Goal: Find specific page/section: Find specific page/section

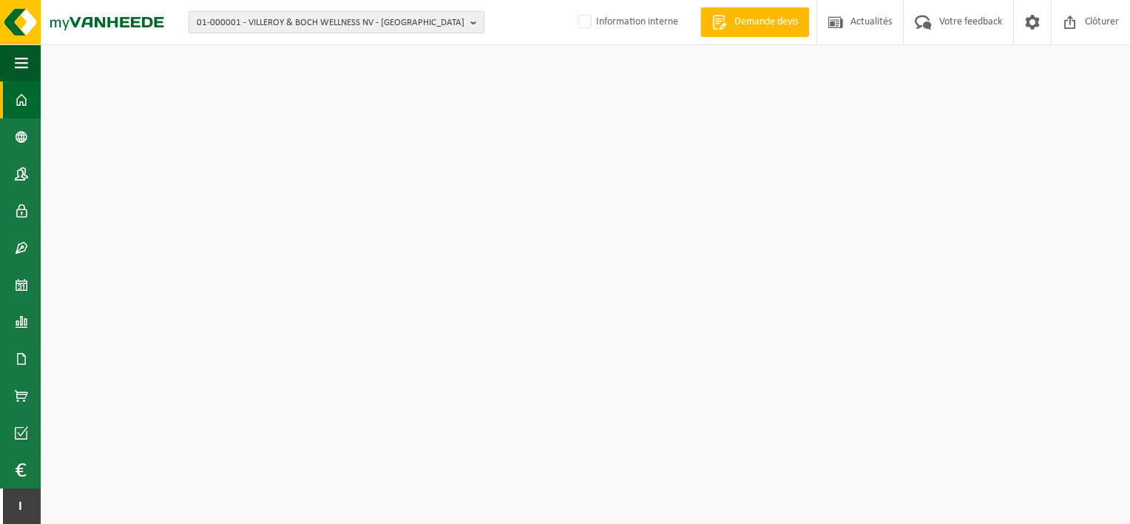
click at [299, 24] on span "01-000001 - VILLEROY & BOCH WELLNESS NV - ROESELARE" at bounding box center [331, 23] width 268 height 22
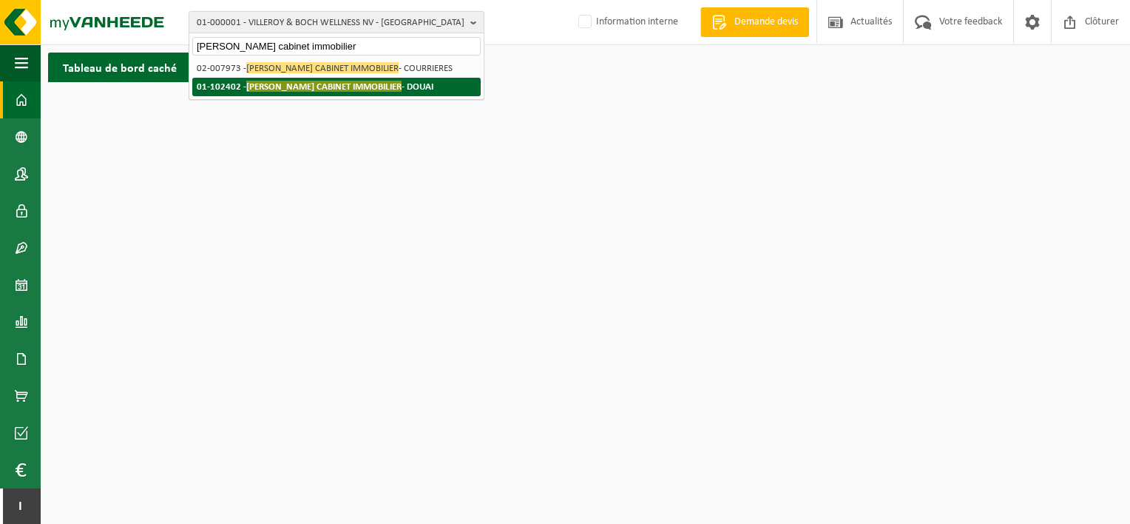
type input "dreumont cabinet immobilier"
click at [323, 83] on span "DREUMONT CABINET IMMOBILIER" at bounding box center [323, 86] width 155 height 11
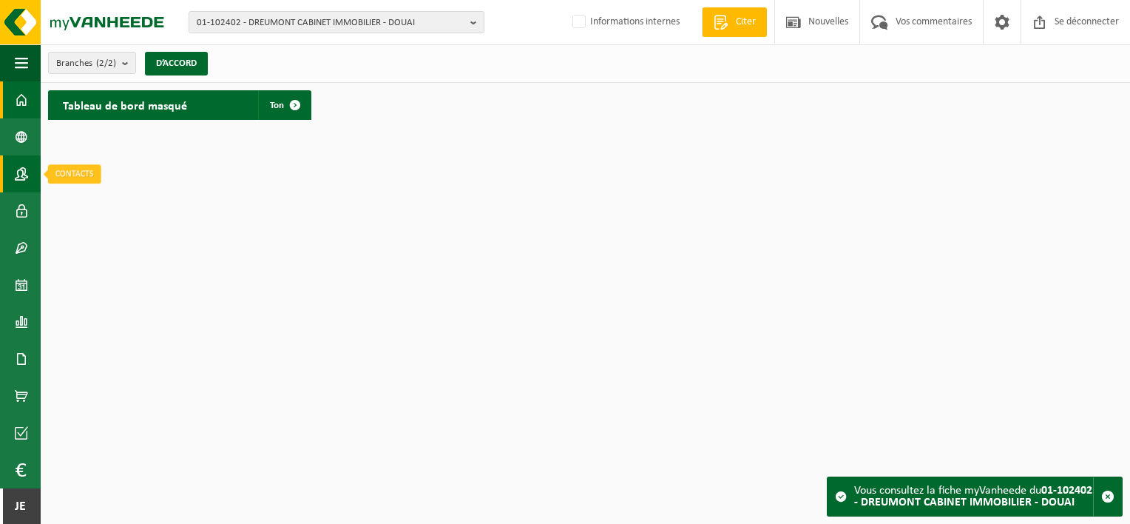
click at [17, 172] on span at bounding box center [21, 173] width 13 height 37
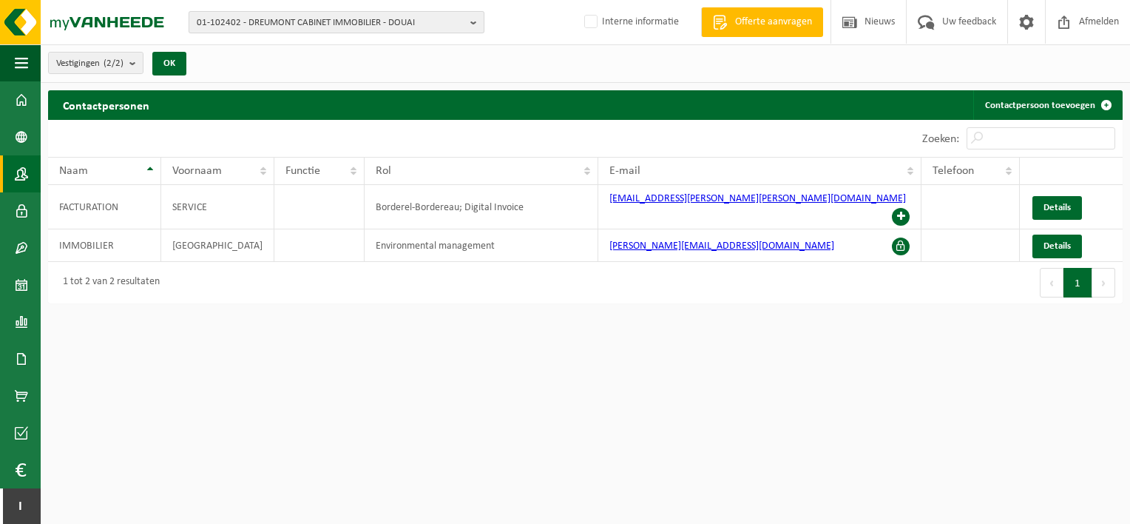
click at [426, 21] on span "01-102402 - DREUMONT CABINET IMMOBILIER - DOUAI" at bounding box center [331, 23] width 268 height 22
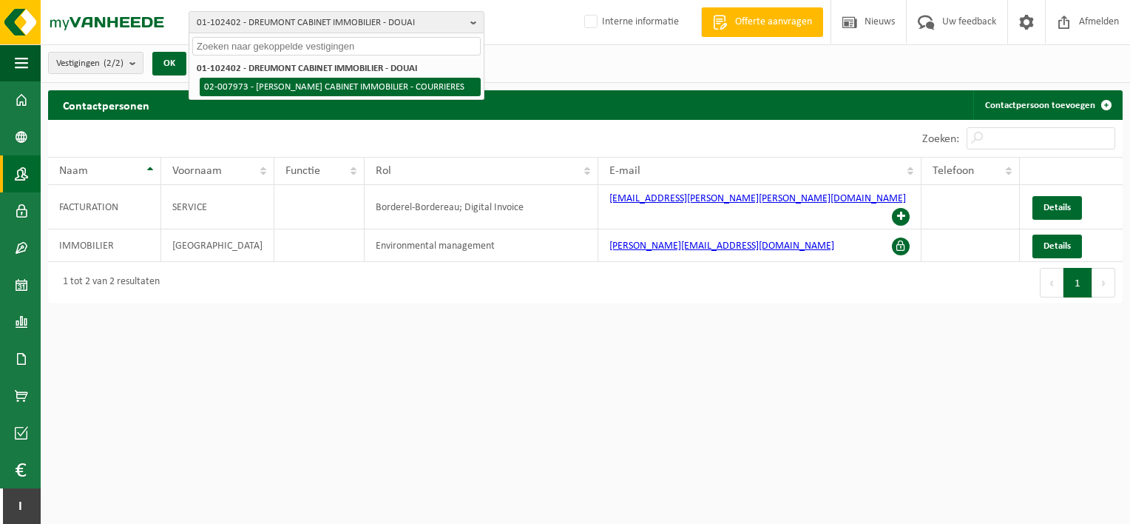
click at [370, 87] on li "02-007973 - [PERSON_NAME] CABINET IMMOBILIER - COURRIERES" at bounding box center [340, 87] width 281 height 18
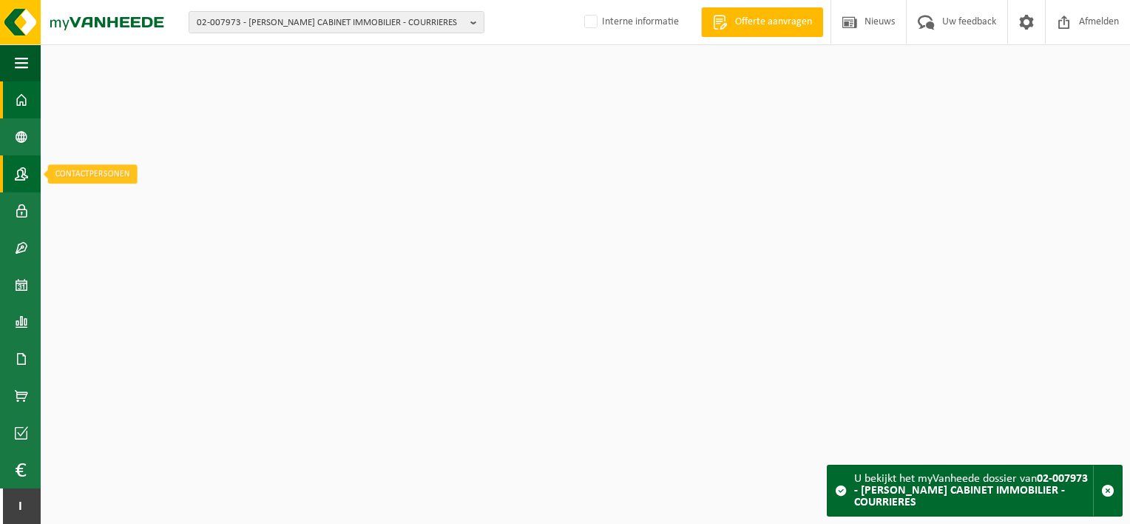
click at [21, 174] on span at bounding box center [21, 173] width 13 height 37
